Goal: Transaction & Acquisition: Book appointment/travel/reservation

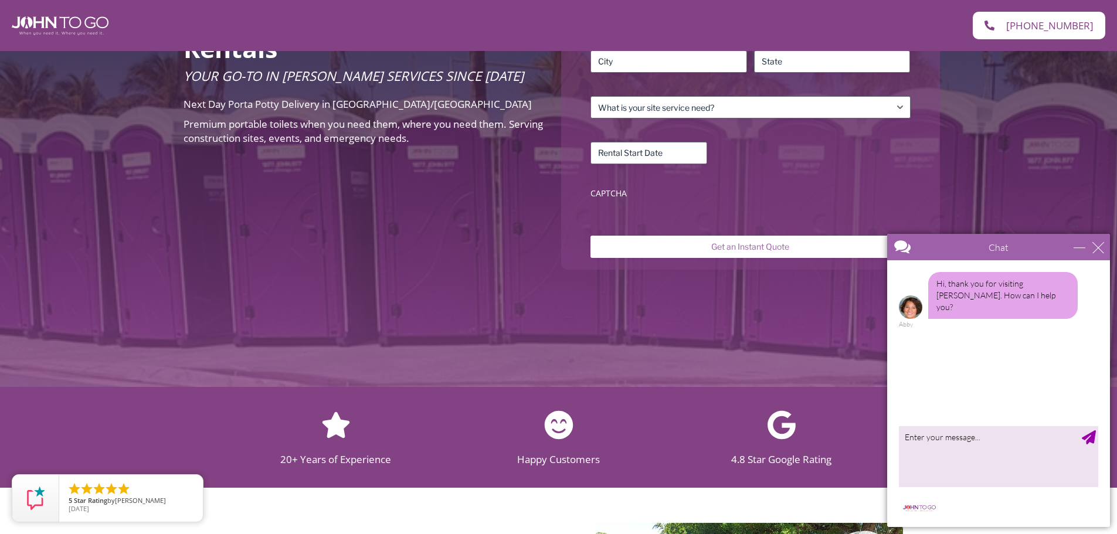
scroll to position [117, 0]
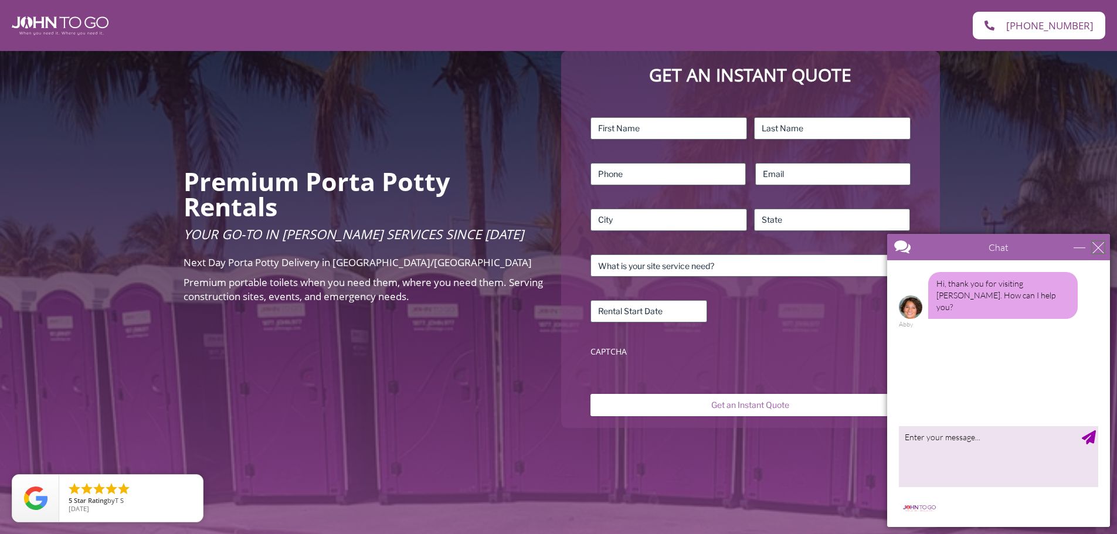
click at [1099, 249] on div "close" at bounding box center [1099, 248] width 12 height 12
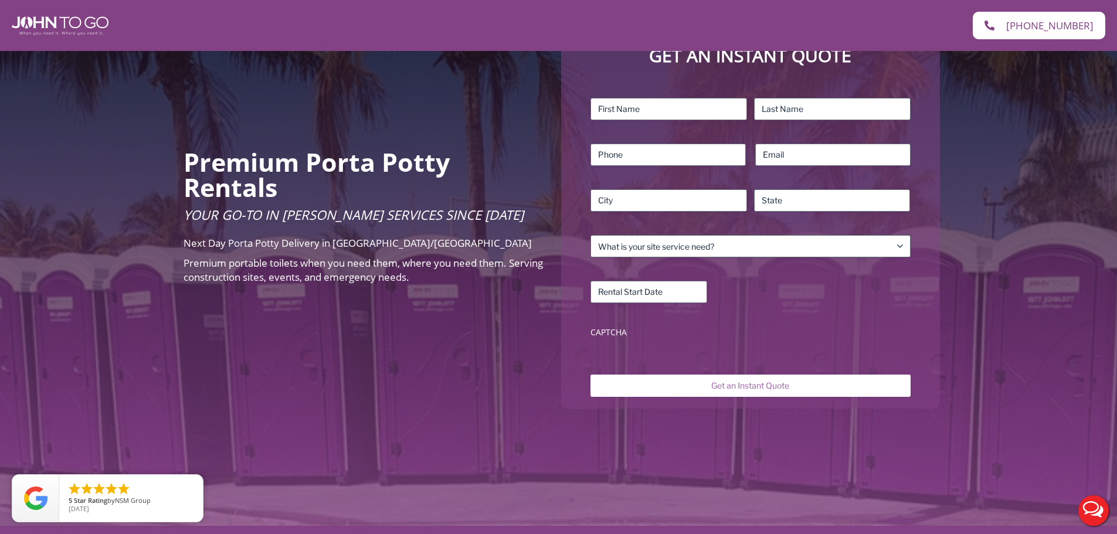
scroll to position [176, 0]
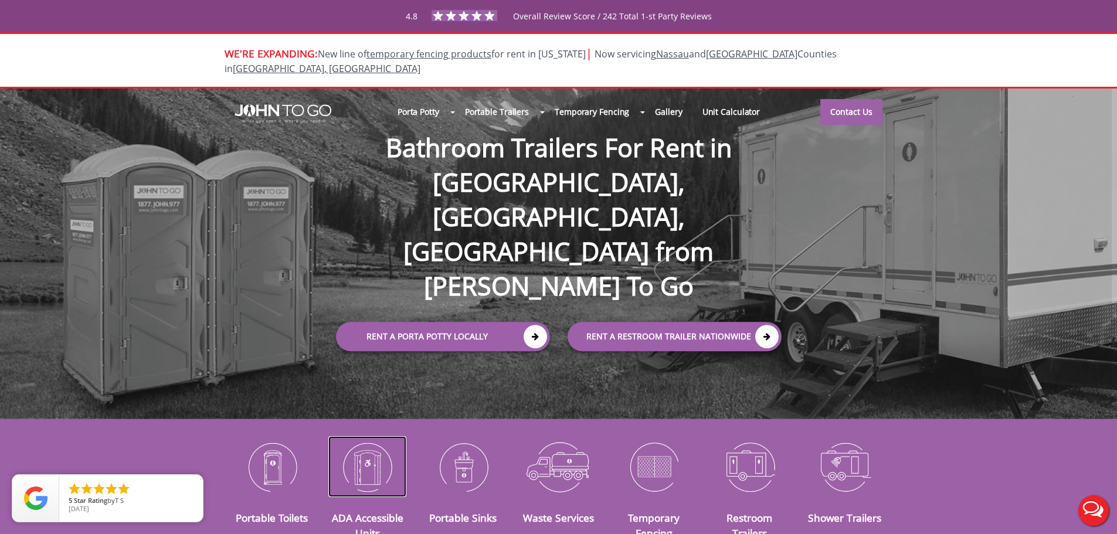
click at [358, 458] on img at bounding box center [367, 466] width 78 height 61
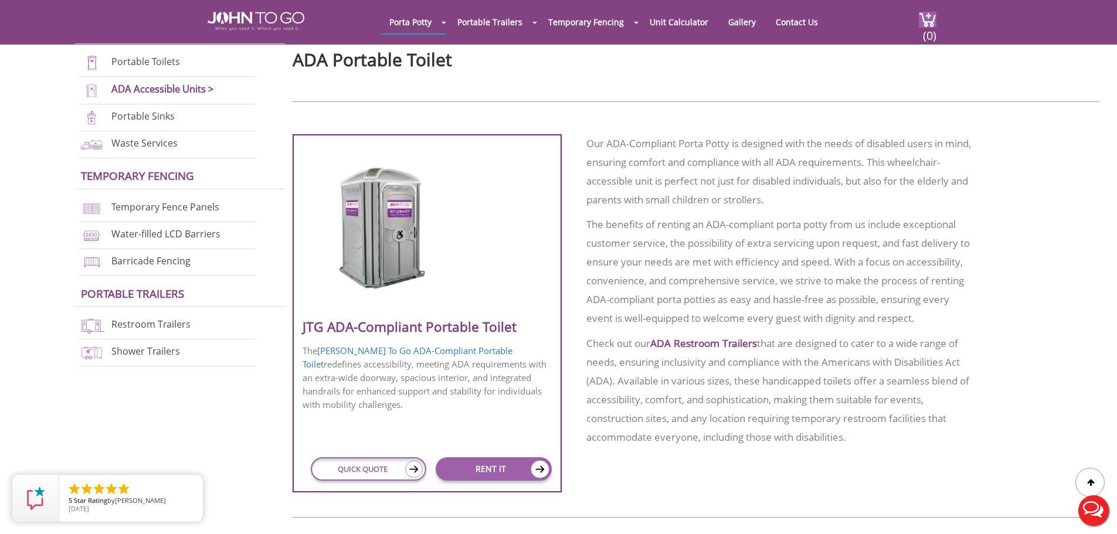
scroll to position [528, 0]
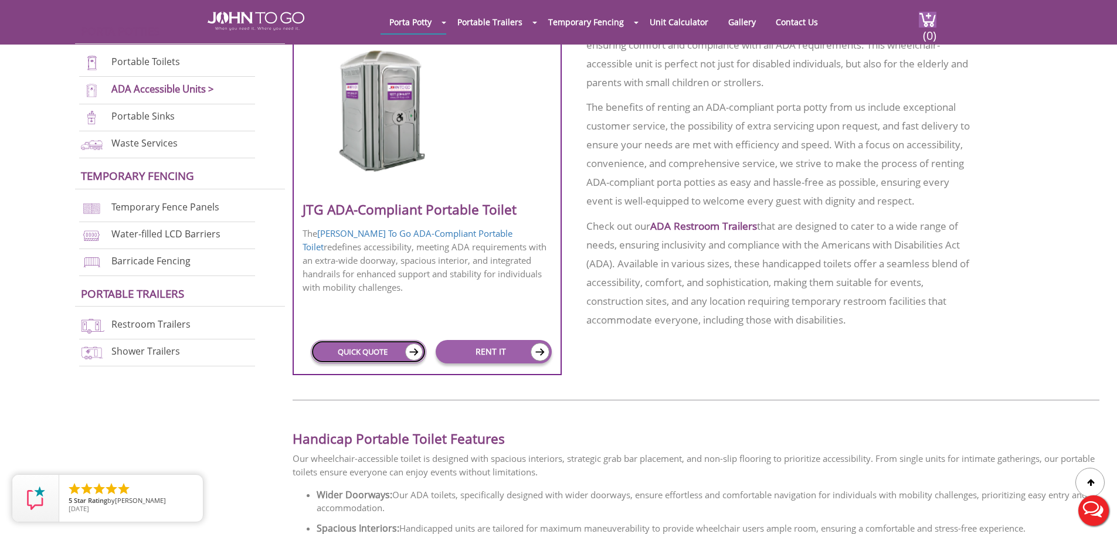
click at [415, 350] on img at bounding box center [414, 352] width 18 height 17
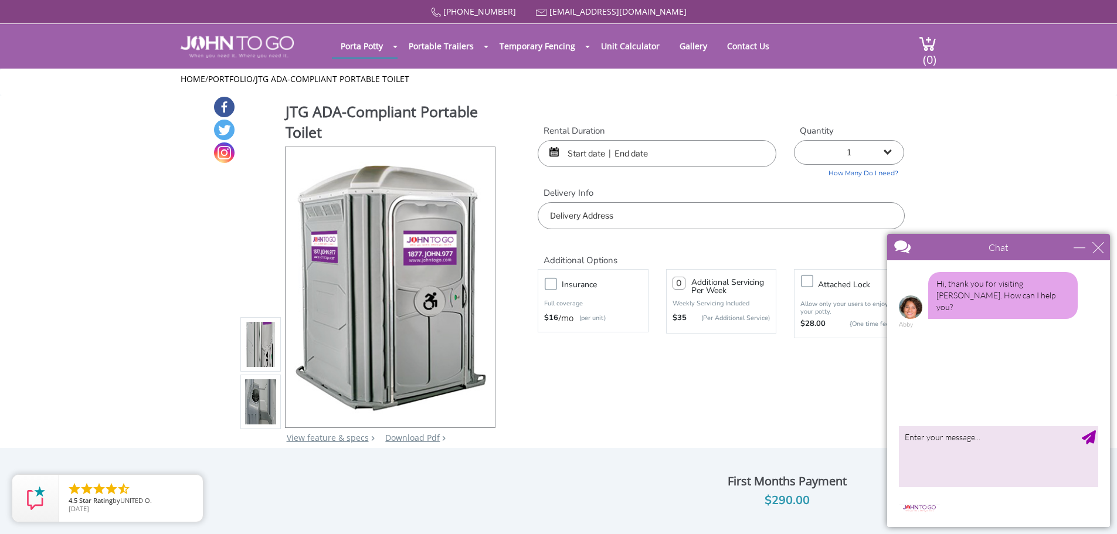
click at [886, 153] on select "1 2 (5% discount) 3 (8% discount) 4 (10% discount) 5 (12% discount) 6 (12% disc…" at bounding box center [849, 152] width 110 height 25
select select "2"
click at [794, 140] on select "1 2 (5% discount) 3 (8% discount) 4 (10% discount) 5 (12% discount) 6 (12% disc…" at bounding box center [849, 152] width 110 height 25
type input "0"
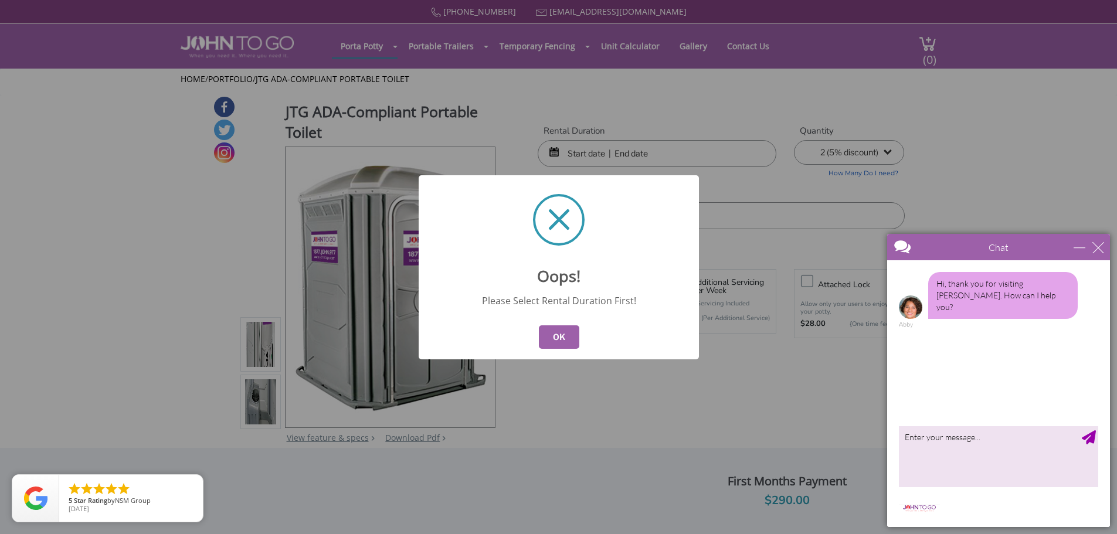
click at [563, 338] on button "OK" at bounding box center [558, 337] width 40 height 23
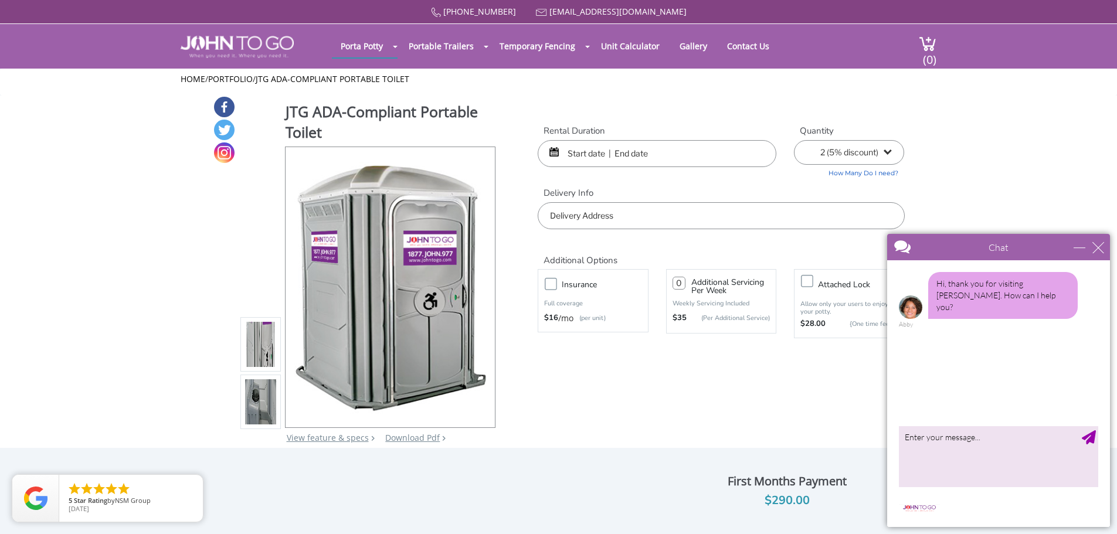
click at [665, 151] on input "text" at bounding box center [657, 153] width 239 height 27
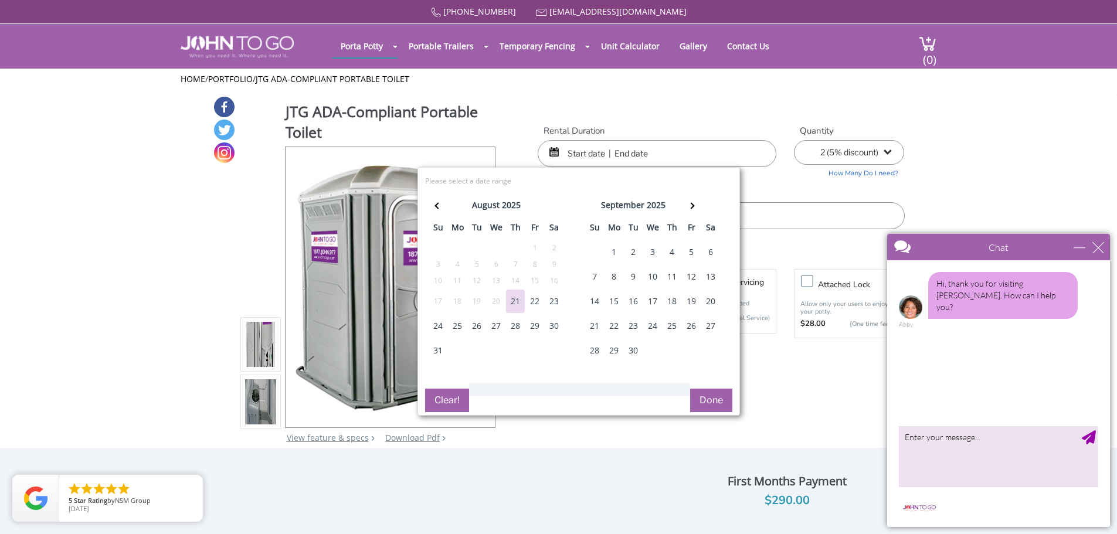
click at [516, 327] on div "28" at bounding box center [515, 325] width 19 height 23
click at [514, 328] on div "28" at bounding box center [515, 325] width 19 height 23
type input "[DATE] to [DATE]"
click at [706, 395] on button "Done" at bounding box center [711, 400] width 42 height 23
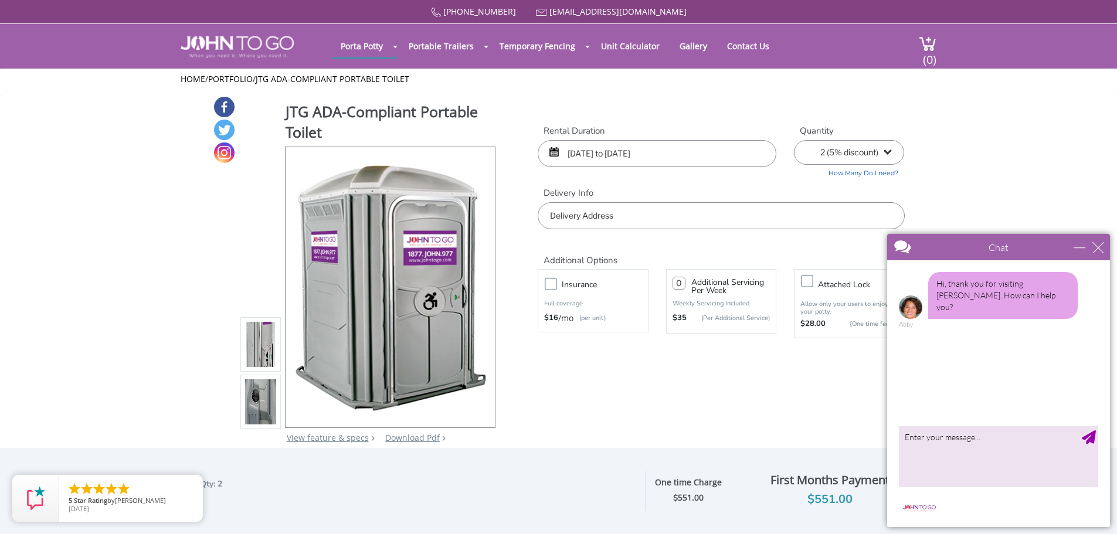
click at [588, 220] on input "text" at bounding box center [721, 215] width 367 height 27
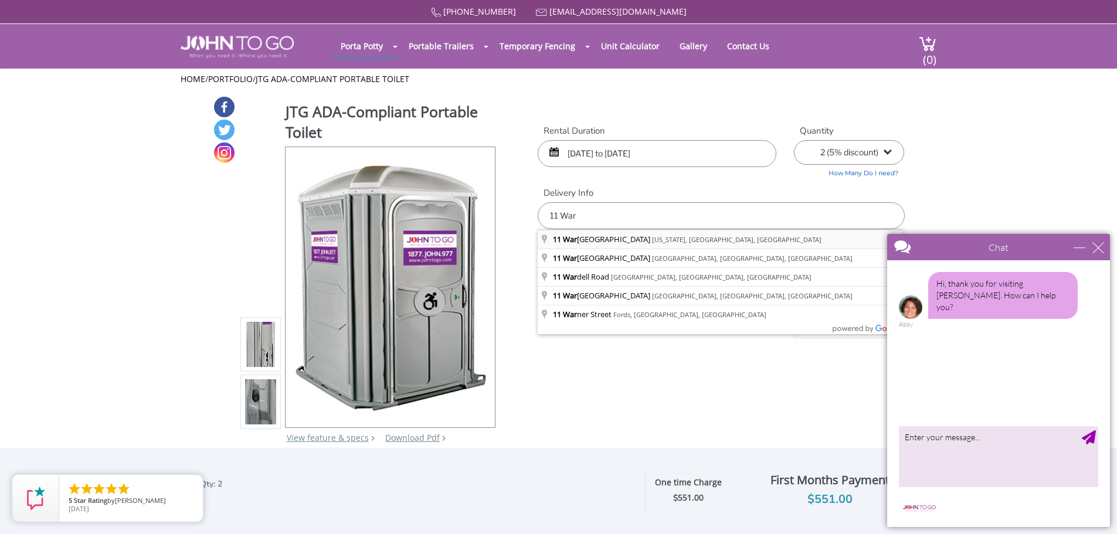
type input "[STREET_ADDRESS][US_STATE]"
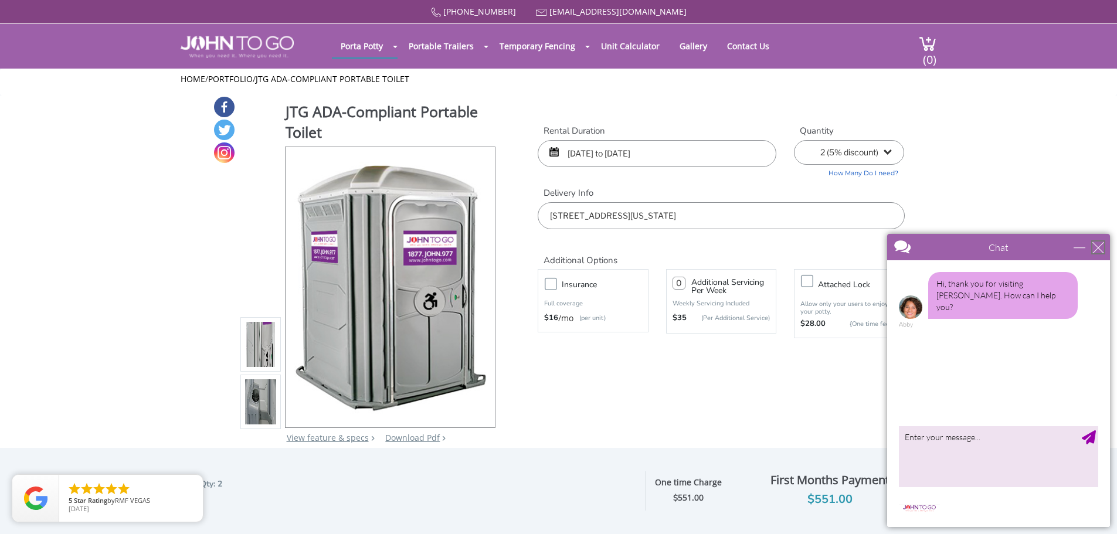
click at [1094, 249] on div "close" at bounding box center [1099, 248] width 12 height 12
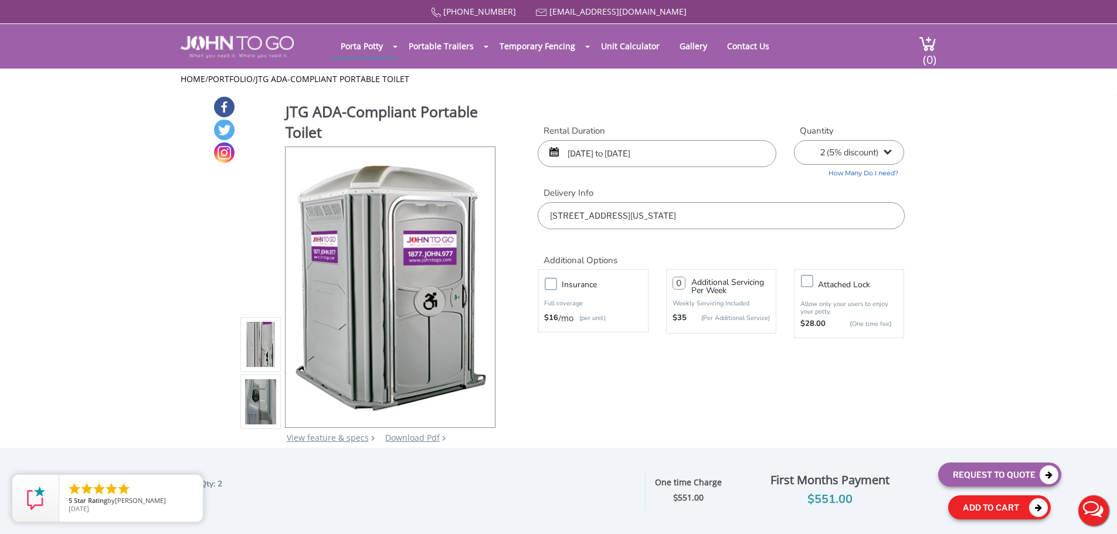
click at [1038, 509] on icon at bounding box center [1038, 508] width 19 height 19
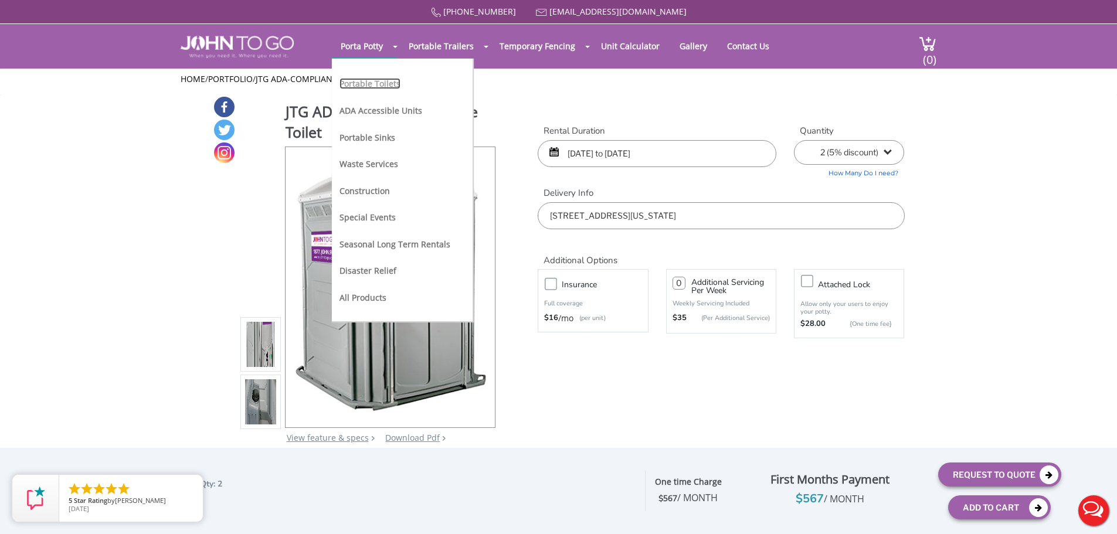
click at [368, 83] on link "Portable Toilets" at bounding box center [370, 83] width 61 height 11
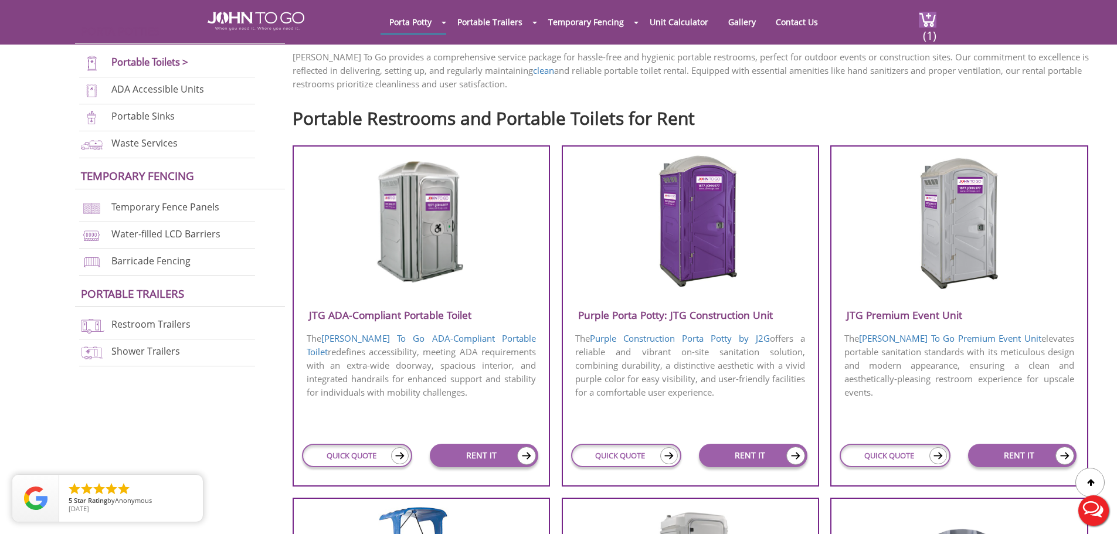
scroll to position [411, 0]
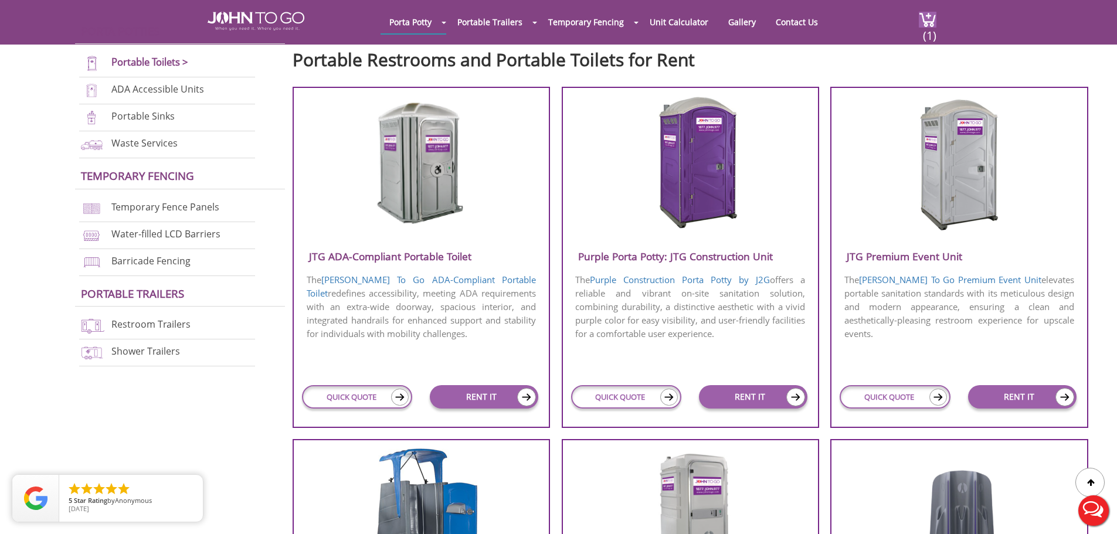
click at [948, 190] on img at bounding box center [959, 163] width 112 height 135
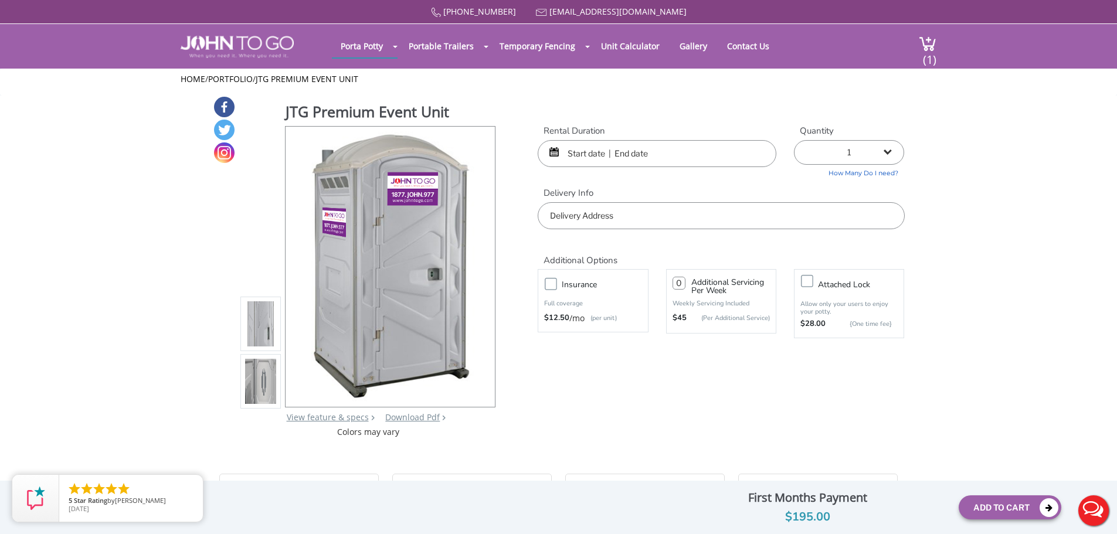
click at [703, 154] on input "text" at bounding box center [657, 153] width 239 height 27
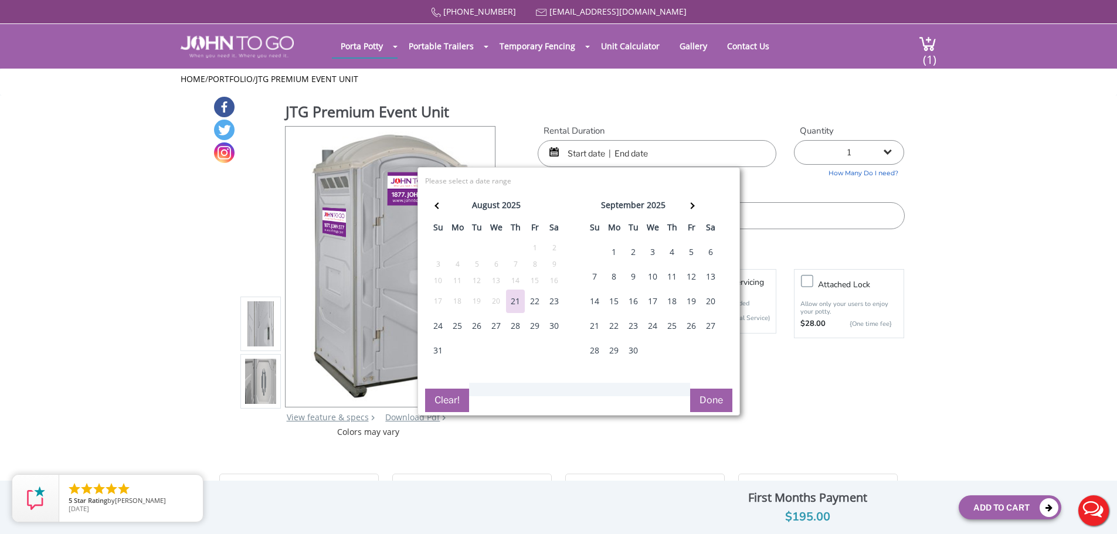
click at [516, 322] on div "28" at bounding box center [515, 325] width 19 height 23
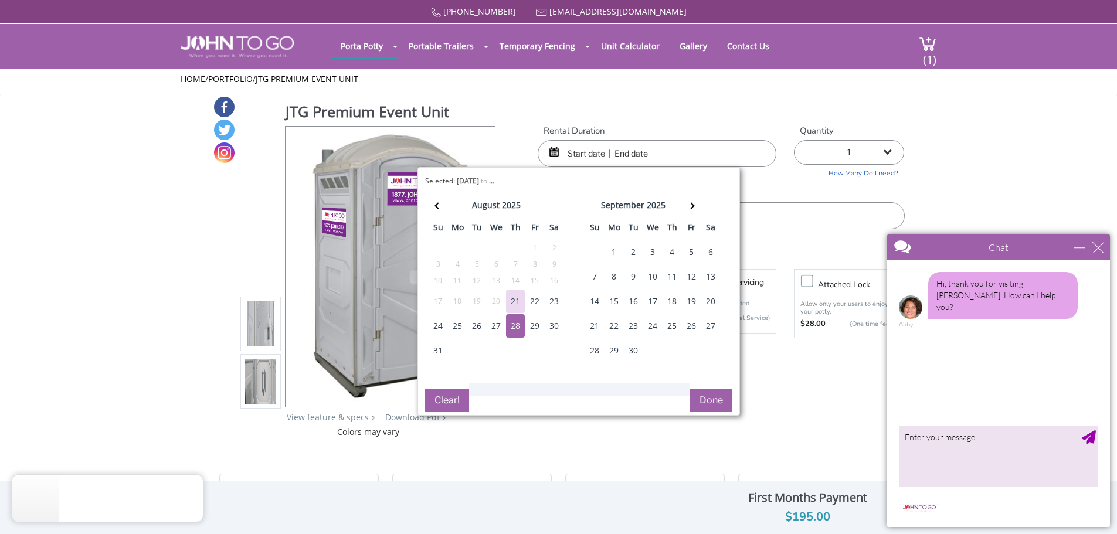
click at [705, 392] on button "Done" at bounding box center [711, 400] width 42 height 23
type input "0"
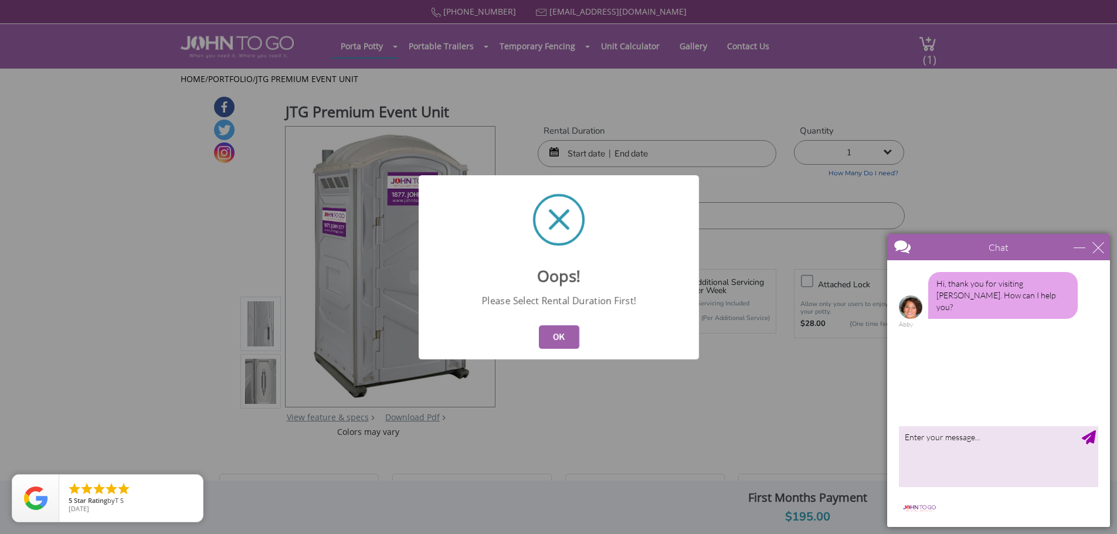
click at [571, 342] on button "OK" at bounding box center [558, 337] width 40 height 23
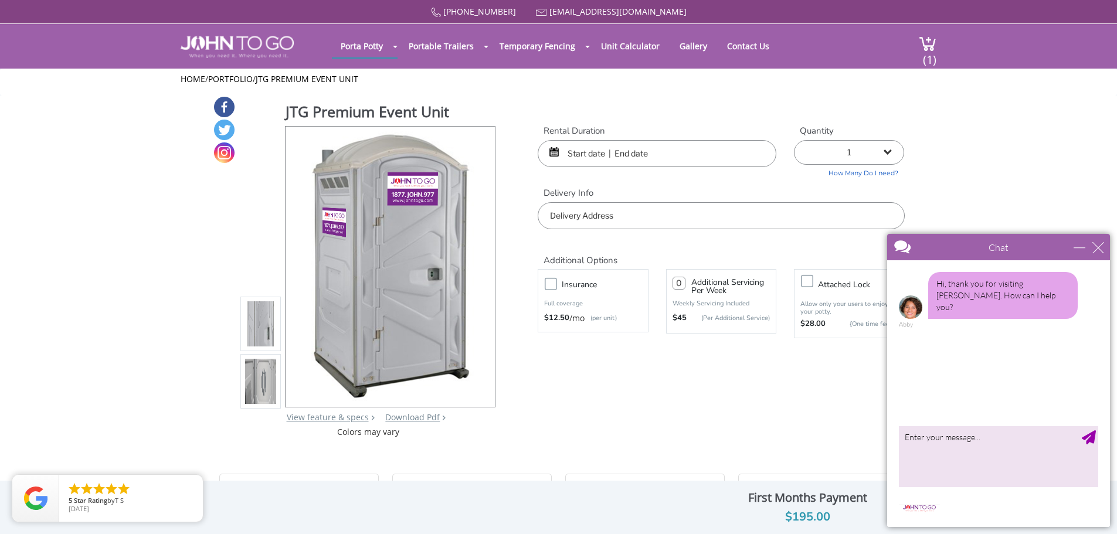
click at [634, 157] on input "text" at bounding box center [657, 153] width 239 height 27
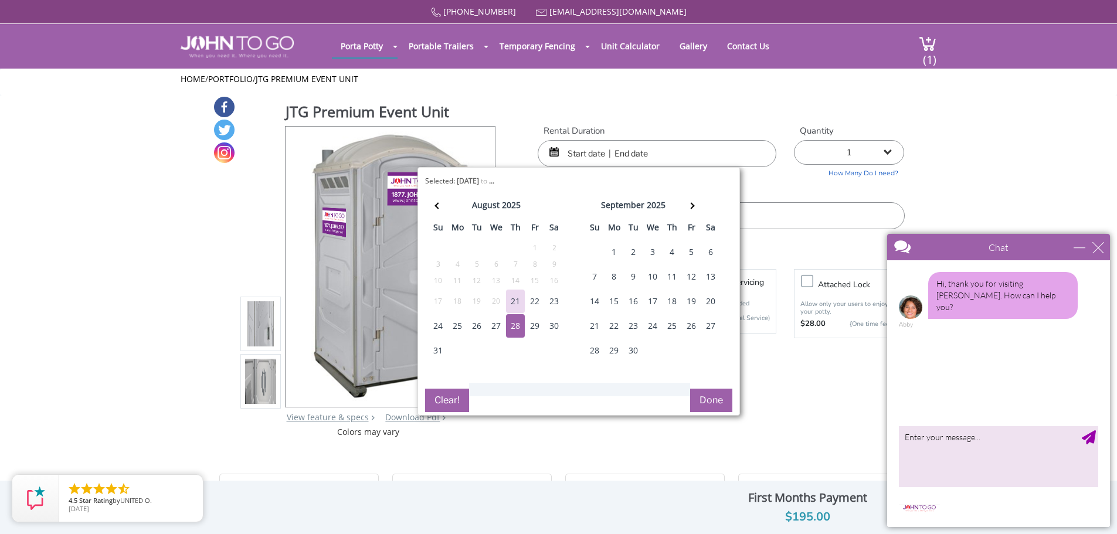
click at [517, 323] on div "28" at bounding box center [515, 325] width 19 height 23
type input "[DATE] to [DATE]"
click at [709, 398] on button "Done" at bounding box center [711, 400] width 42 height 23
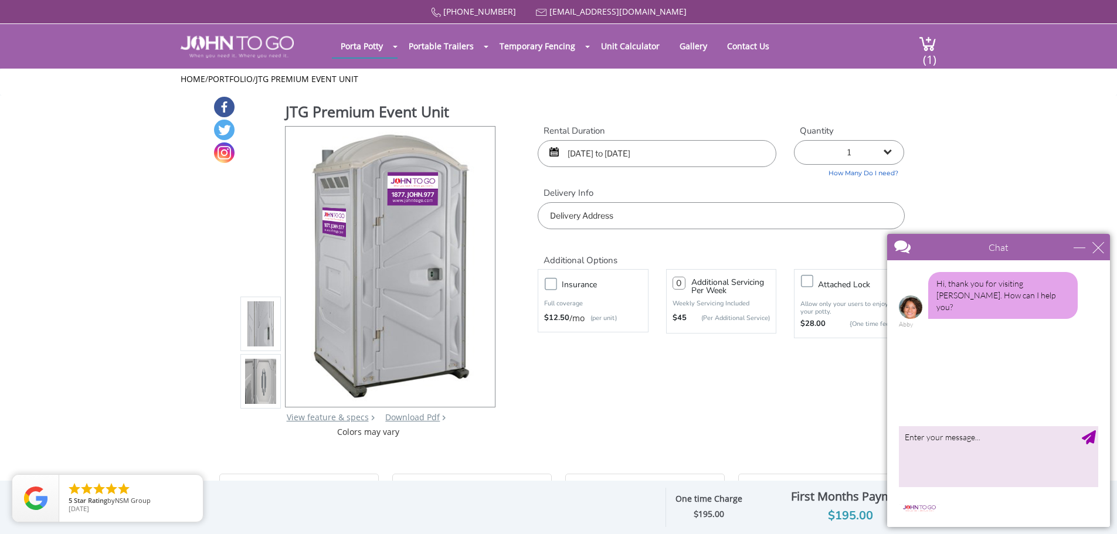
click at [889, 151] on select "1 2 (5% discount) 3 (8% discount) 4 (10% discount) 5 (12% discount) 6 (12% disc…" at bounding box center [849, 152] width 110 height 25
select select "2"
click at [794, 140] on select "1 2 (5% discount) 3 (8% discount) 4 (10% discount) 5 (12% discount) 6 (12% disc…" at bounding box center [849, 152] width 110 height 25
click at [620, 212] on input "text" at bounding box center [721, 215] width 367 height 27
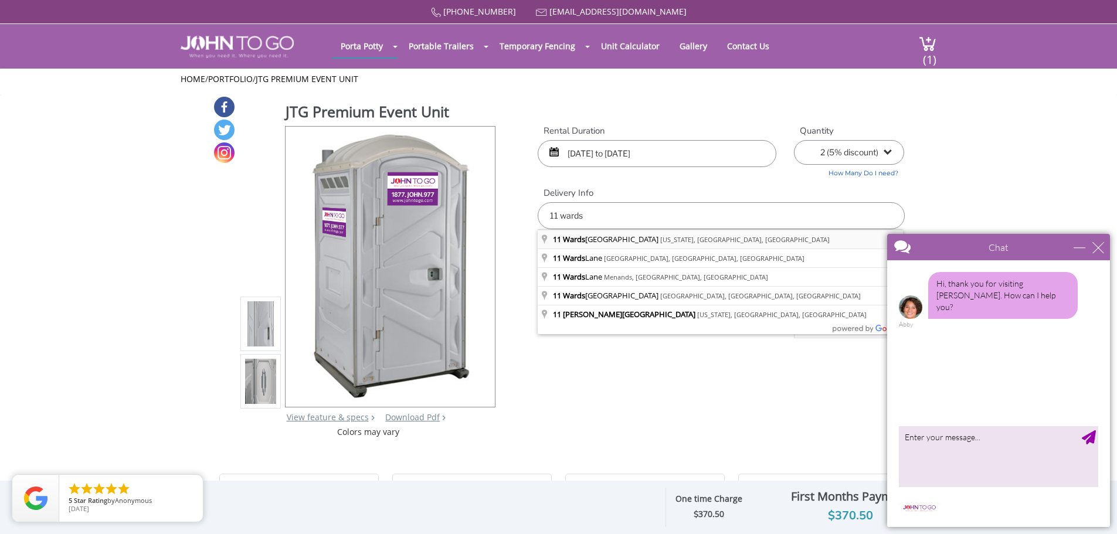
type input "[STREET_ADDRESS][US_STATE]"
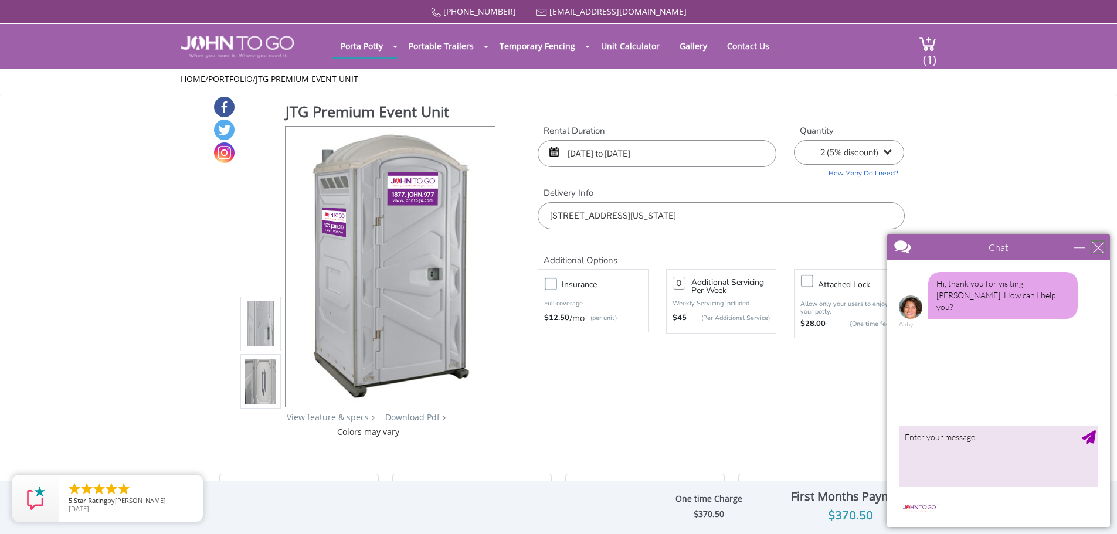
click at [1093, 243] on div "close" at bounding box center [1099, 248] width 12 height 12
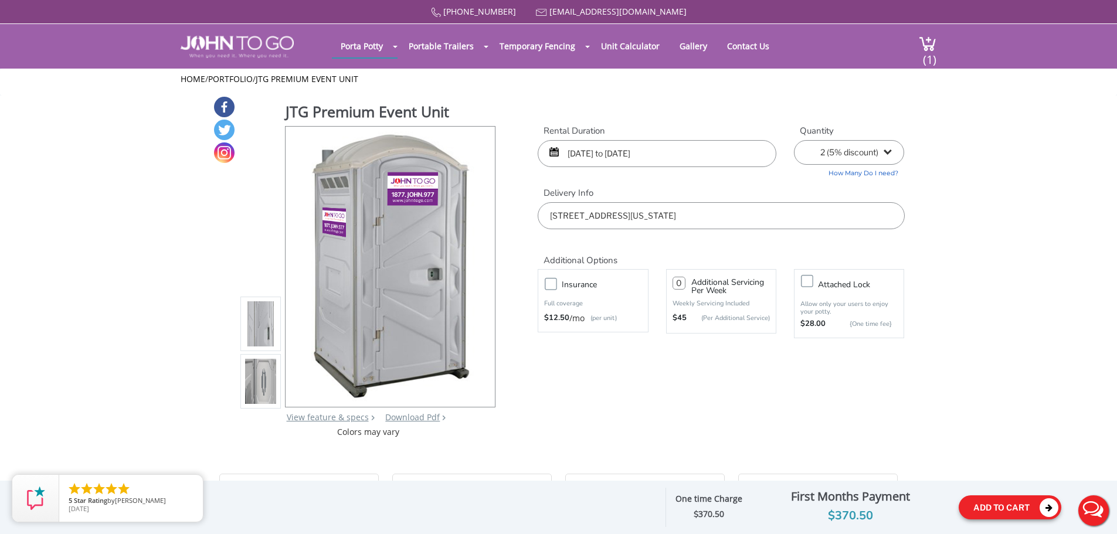
click at [995, 508] on button "Add To Cart" at bounding box center [1010, 508] width 103 height 24
click at [932, 42] on img at bounding box center [928, 44] width 18 height 16
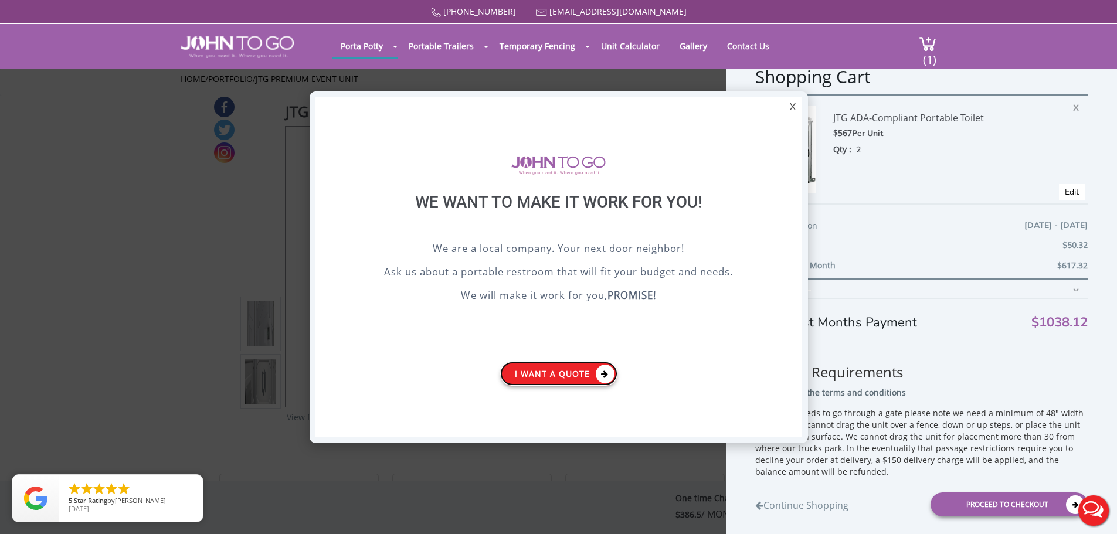
click at [548, 373] on link "I want a Quote" at bounding box center [558, 374] width 117 height 24
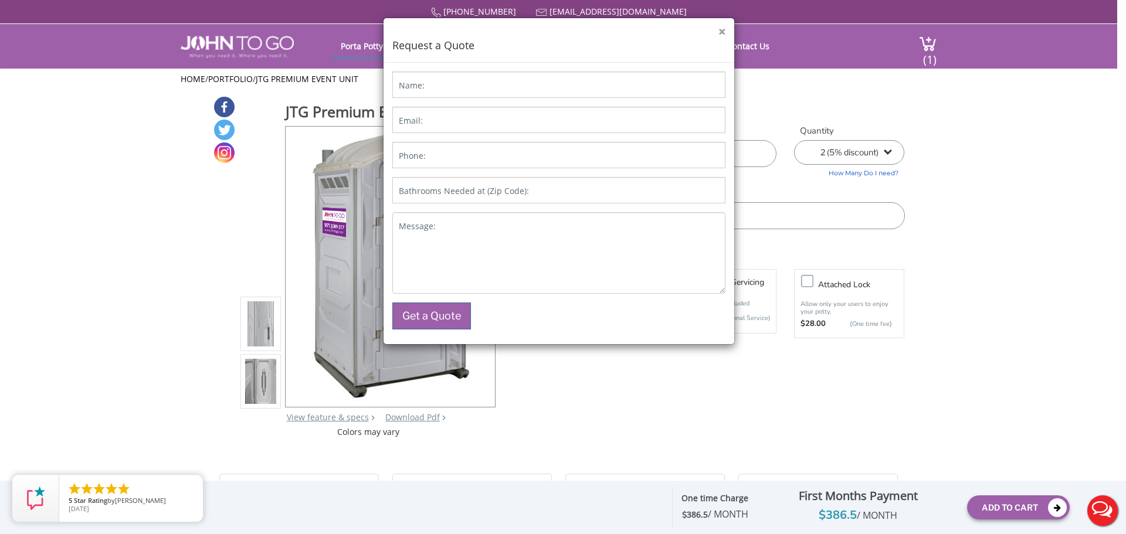
click at [722, 32] on button "×" at bounding box center [722, 32] width 7 height 12
